Goal: Information Seeking & Learning: Get advice/opinions

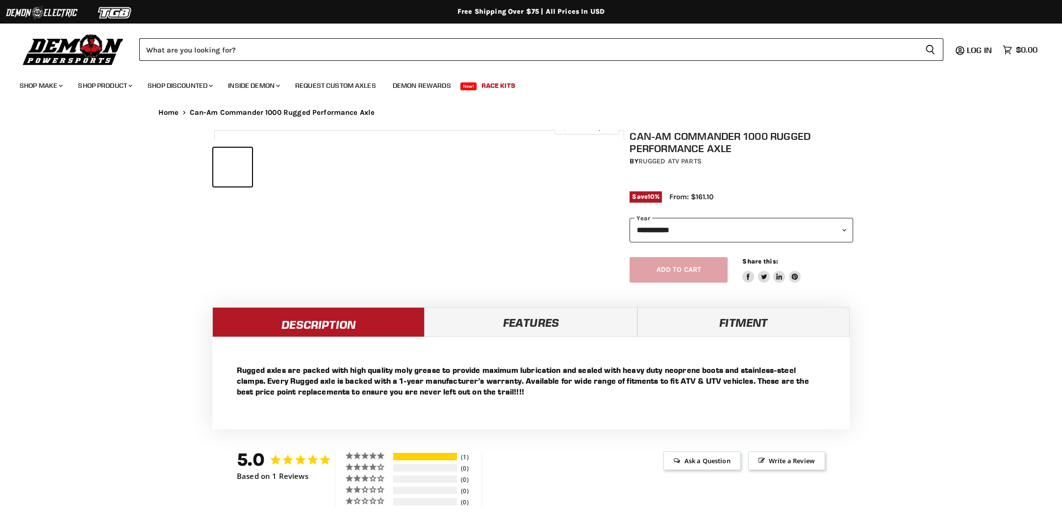
select select "******"
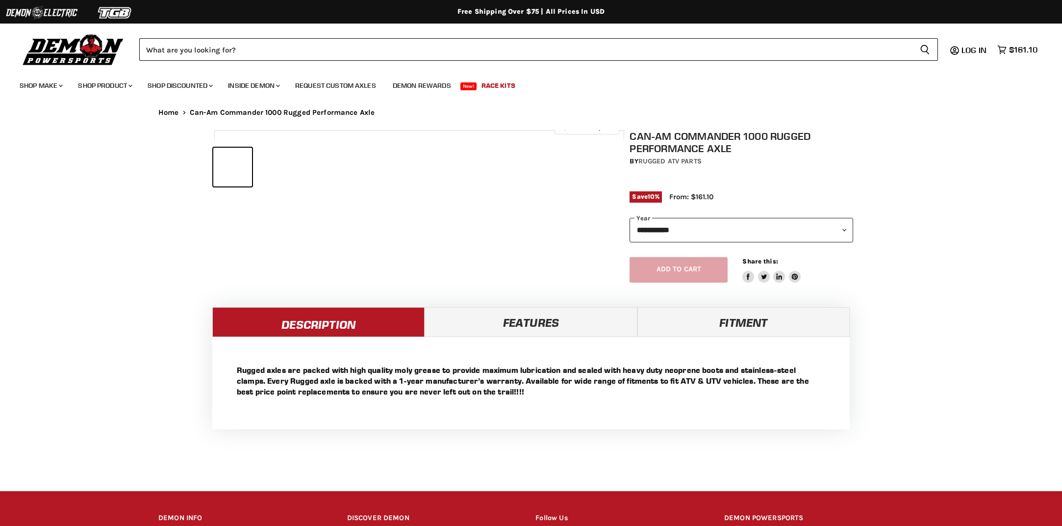
select select "******"
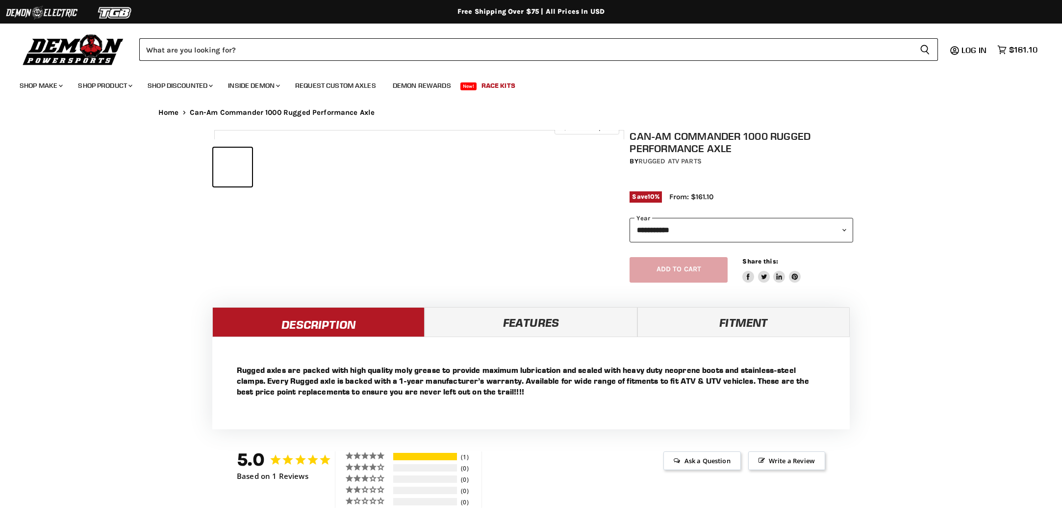
select select "******"
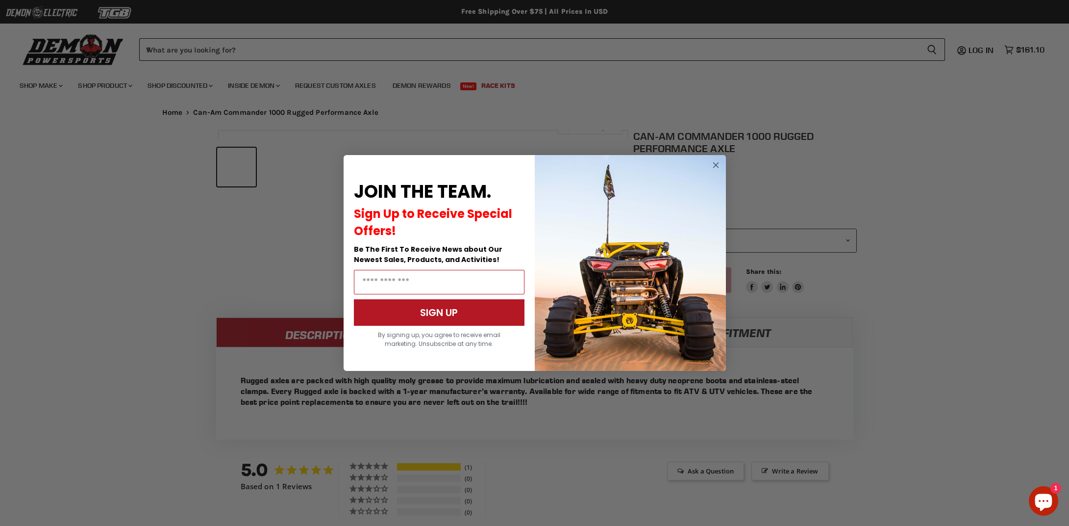
scroll to position [460, 0]
